Goal: Task Accomplishment & Management: Manage account settings

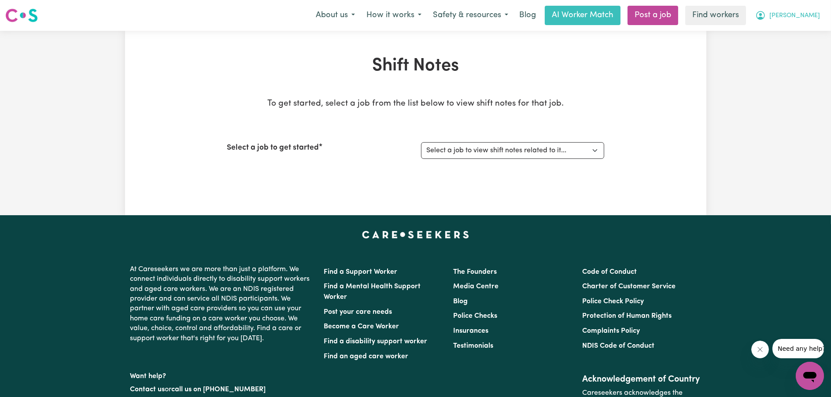
click at [816, 15] on button "[PERSON_NAME]" at bounding box center [787, 15] width 76 height 18
click at [809, 30] on link "My Dashboard" at bounding box center [790, 34] width 70 height 17
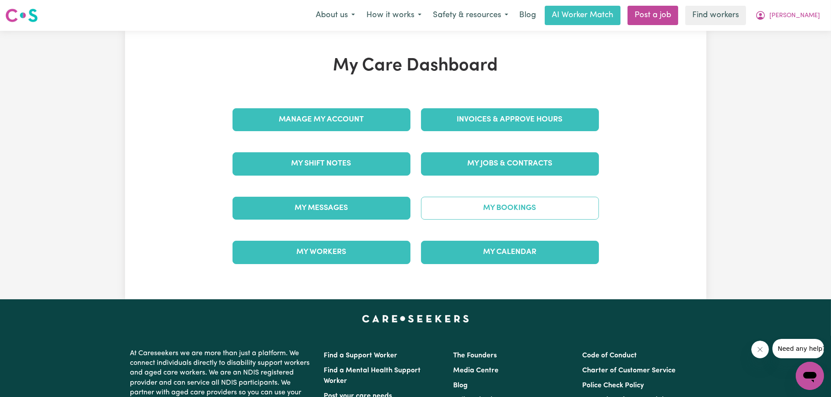
click at [449, 212] on link "My Bookings" at bounding box center [510, 208] width 178 height 23
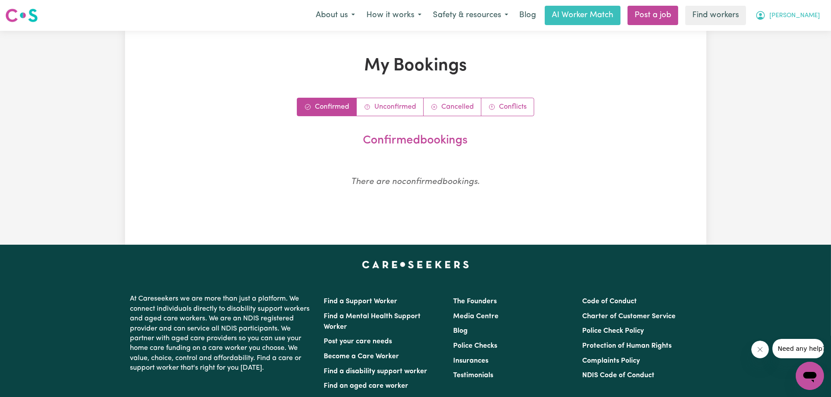
click at [798, 15] on span "[PERSON_NAME]" at bounding box center [794, 16] width 51 height 10
click at [796, 28] on link "My Dashboard" at bounding box center [790, 34] width 70 height 17
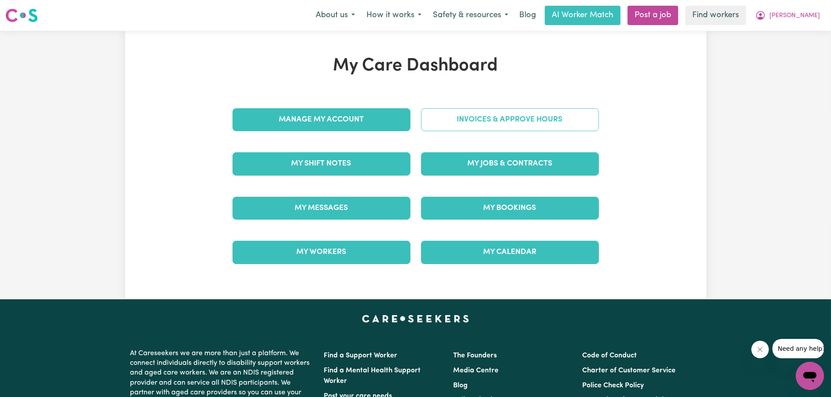
click at [514, 114] on link "Invoices & Approve Hours" at bounding box center [510, 119] width 178 height 23
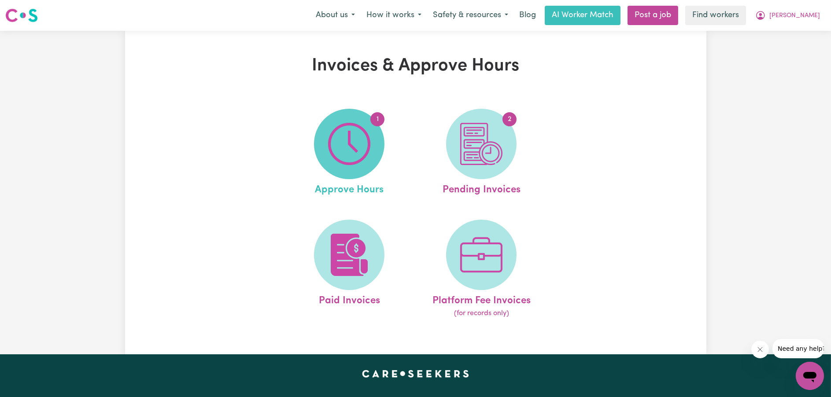
click at [348, 151] on img at bounding box center [349, 144] width 42 height 42
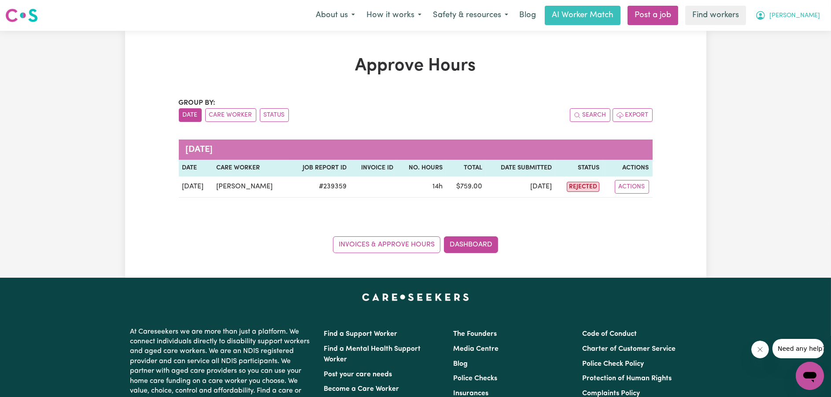
click at [815, 9] on button "[PERSON_NAME]" at bounding box center [787, 15] width 76 height 18
click at [805, 23] on button "[PERSON_NAME]" at bounding box center [787, 15] width 76 height 18
click at [804, 22] on button "[PERSON_NAME]" at bounding box center [787, 15] width 76 height 18
click at [803, 29] on link "My Dashboard" at bounding box center [790, 34] width 70 height 17
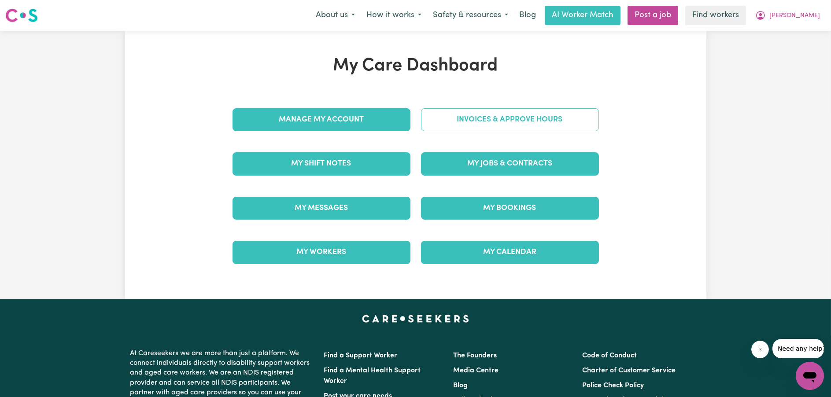
click at [512, 119] on link "Invoices & Approve Hours" at bounding box center [510, 119] width 178 height 23
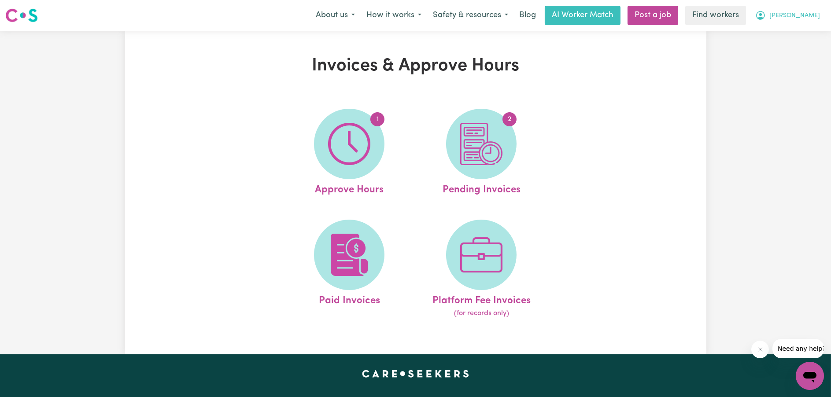
click at [820, 10] on button "[PERSON_NAME]" at bounding box center [787, 15] width 76 height 18
click at [805, 29] on link "My Dashboard" at bounding box center [790, 34] width 70 height 17
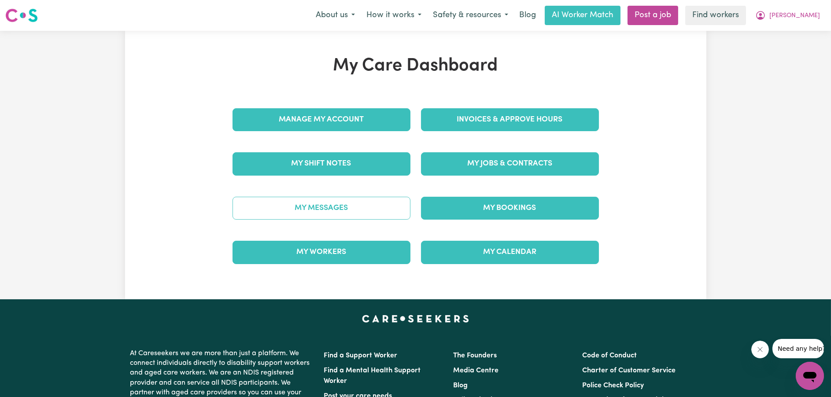
click at [349, 208] on link "My Messages" at bounding box center [321, 208] width 178 height 23
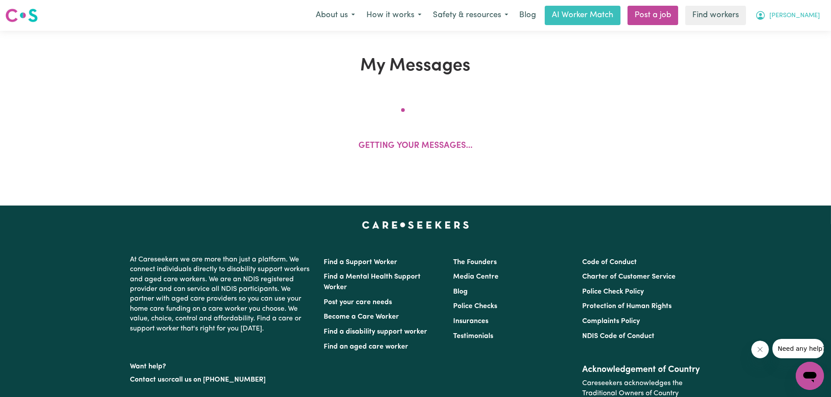
click at [802, 15] on span "[PERSON_NAME]" at bounding box center [794, 16] width 51 height 10
click at [797, 29] on link "My Dashboard" at bounding box center [790, 34] width 70 height 17
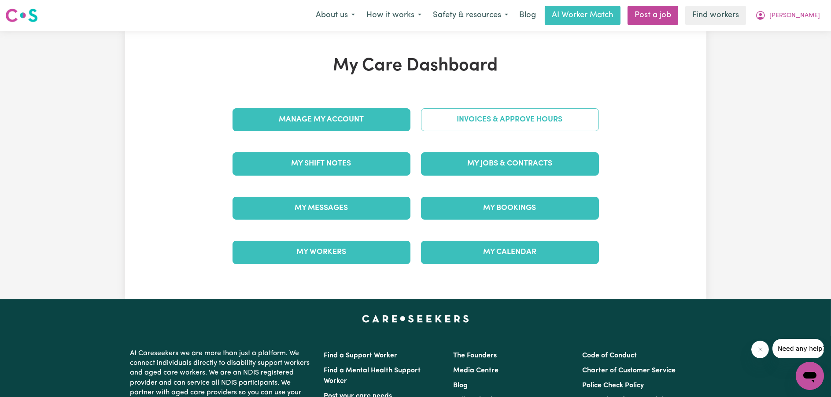
click at [531, 120] on link "Invoices & Approve Hours" at bounding box center [510, 119] width 178 height 23
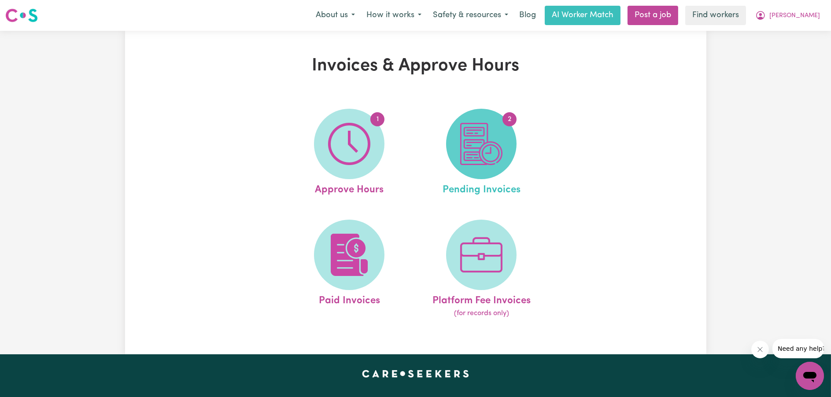
click at [510, 140] on span "2" at bounding box center [481, 144] width 70 height 70
